Goal: Task Accomplishment & Management: Manage account settings

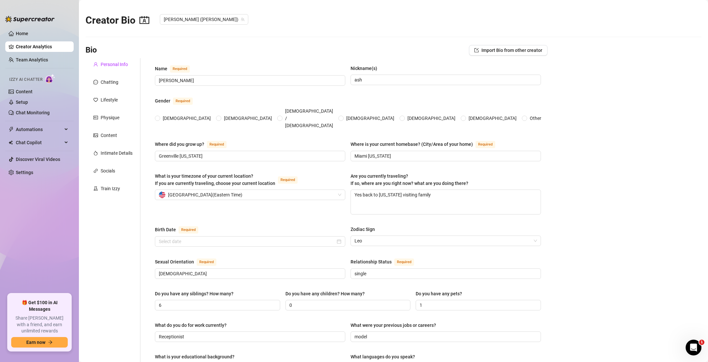
radio input "true"
type input "[DATE]"
click at [118, 83] on div "Chatting" at bounding box center [110, 82] width 18 height 7
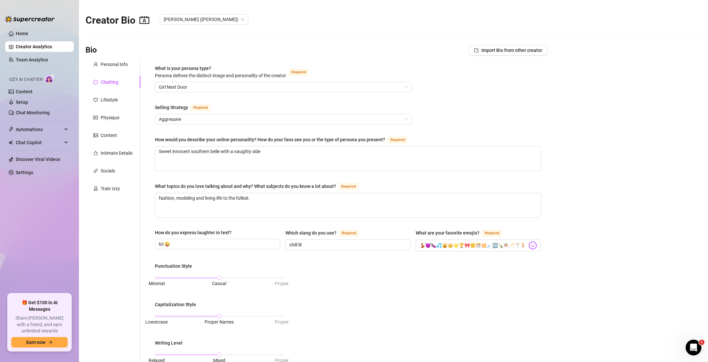
scroll to position [0, 0]
click at [172, 90] on span "Girl Next Door" at bounding box center [283, 87] width 249 height 10
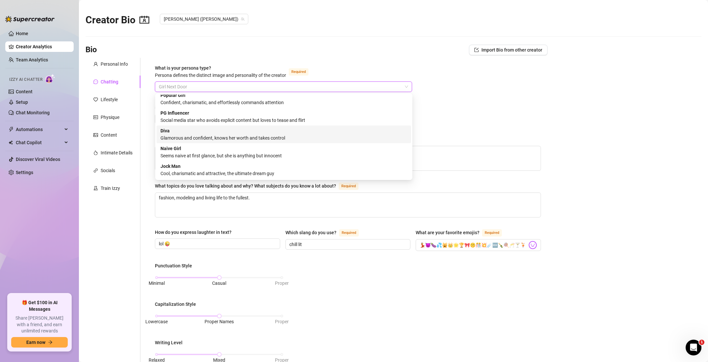
scroll to position [0, 0]
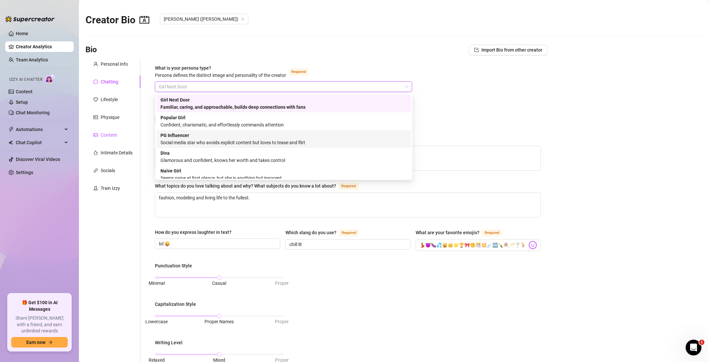
click at [109, 133] on div "Content" at bounding box center [109, 134] width 16 height 7
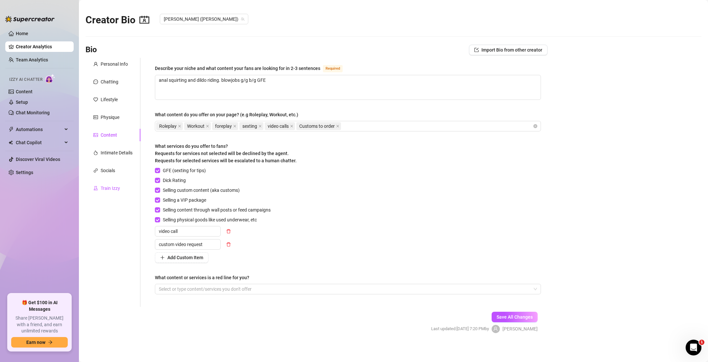
click at [112, 185] on div "Train Izzy" at bounding box center [110, 188] width 19 height 7
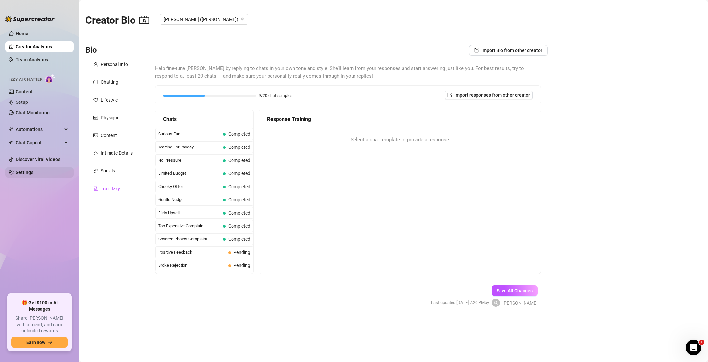
click at [21, 172] on link "Settings" at bounding box center [24, 172] width 17 height 5
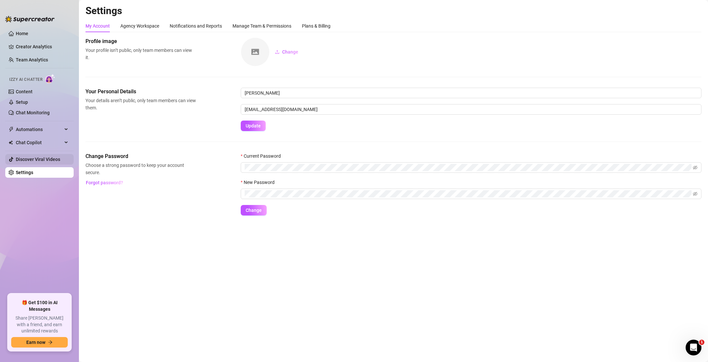
click at [52, 157] on link "Discover Viral Videos" at bounding box center [38, 159] width 44 height 5
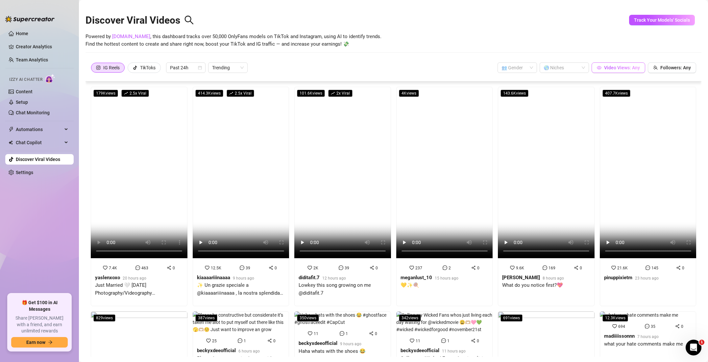
click at [633, 69] on span "Video Views: Any" at bounding box center [622, 67] width 36 height 5
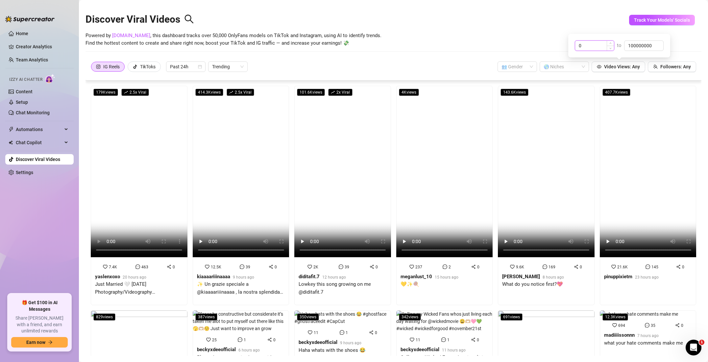
click at [594, 47] on input "0" at bounding box center [594, 46] width 39 height 10
drag, startPoint x: 595, startPoint y: 47, endPoint x: 577, endPoint y: 44, distance: 18.3
click at [577, 44] on input "0" at bounding box center [594, 46] width 39 height 10
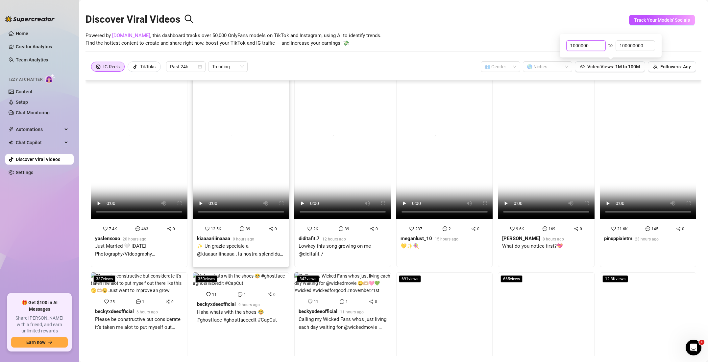
scroll to position [4, 0]
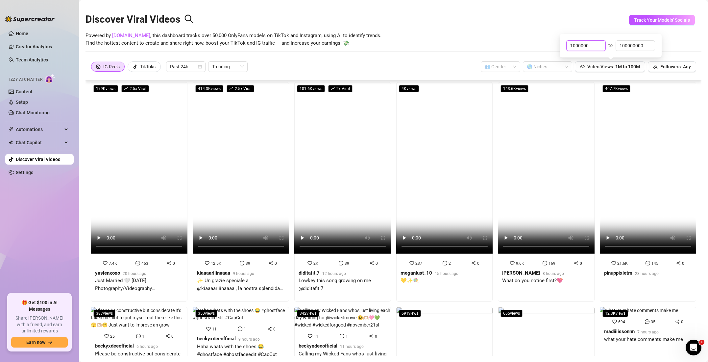
type input "1000000"
